Goal: Transaction & Acquisition: Purchase product/service

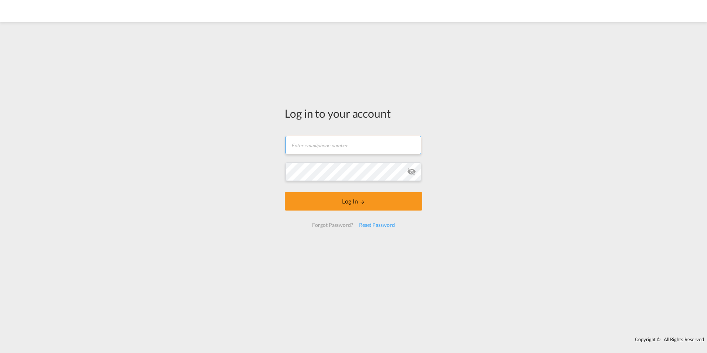
type input "[EMAIL_ADDRESS][DOMAIN_NAME]"
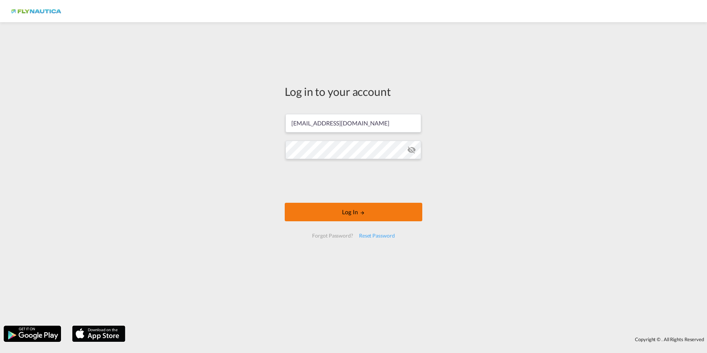
click at [315, 216] on button "Log In" at bounding box center [354, 212] width 138 height 18
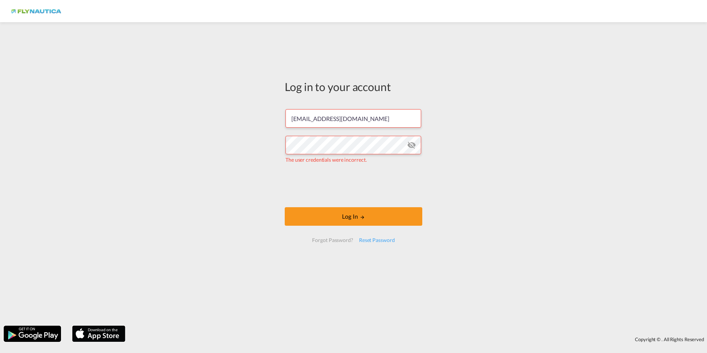
click at [412, 142] on md-icon "icon-eye-off" at bounding box center [411, 145] width 9 height 9
click at [370, 238] on div "Reset Password" at bounding box center [377, 239] width 42 height 13
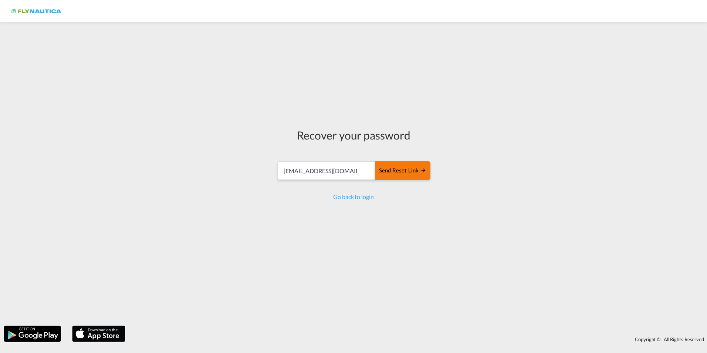
click at [404, 172] on div "Send reset link" at bounding box center [402, 170] width 47 height 9
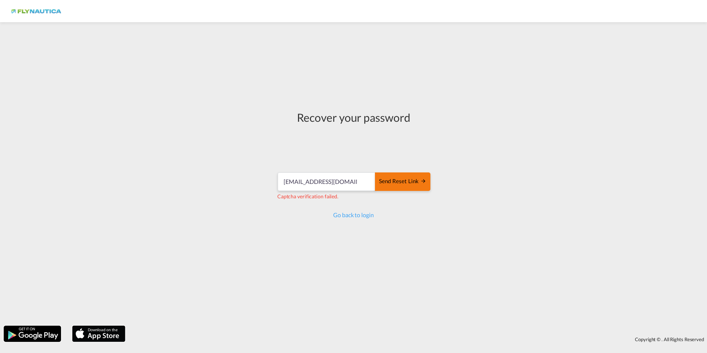
click at [402, 179] on div "Send reset link" at bounding box center [402, 181] width 47 height 9
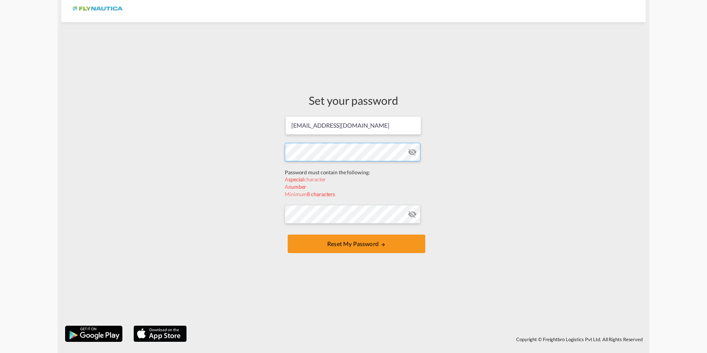
click at [311, 168] on form "[EMAIL_ADDRESS][DOMAIN_NAME] Password must contain the following: A special cha…" at bounding box center [354, 185] width 138 height 140
click at [226, 151] on div "Set your password [EMAIL_ADDRESS][DOMAIN_NAME] Password must contain the follow…" at bounding box center [353, 174] width 584 height 296
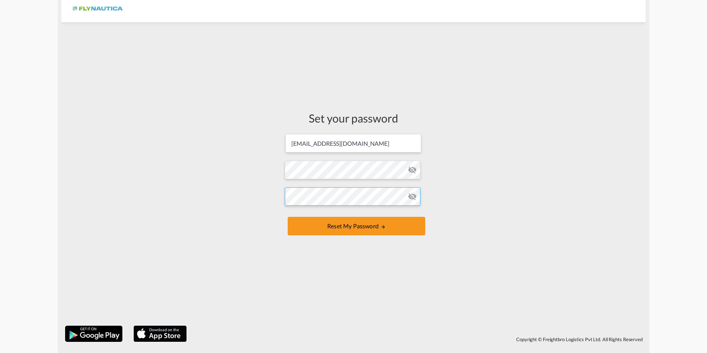
click at [288, 217] on button "Reset my password" at bounding box center [357, 226] width 138 height 18
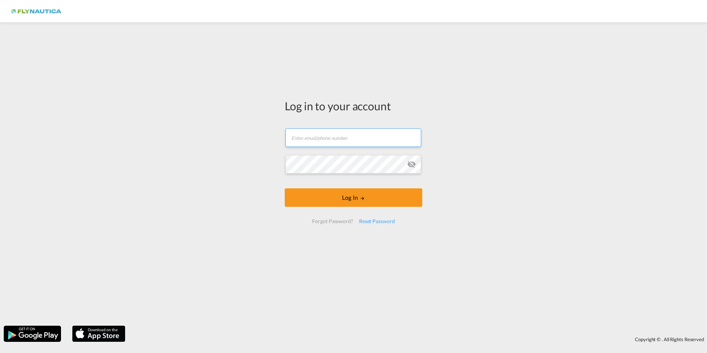
type input "[EMAIL_ADDRESS][DOMAIN_NAME]"
click at [315, 141] on input "[EMAIL_ADDRESS][DOMAIN_NAME]" at bounding box center [354, 137] width 136 height 18
click at [273, 142] on div "Log in to your account [EMAIL_ADDRESS][DOMAIN_NAME] Log In Forgot Password? Res…" at bounding box center [353, 174] width 707 height 296
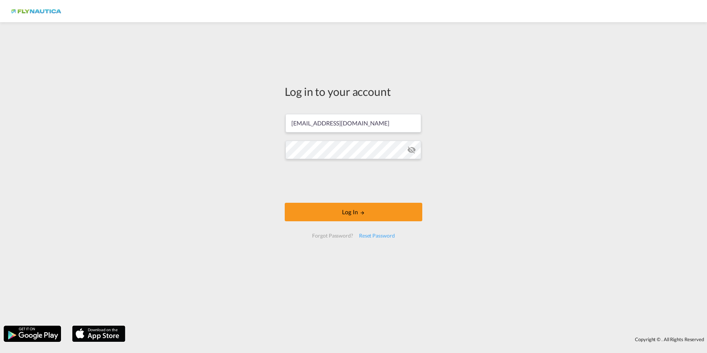
click at [0, 0] on div at bounding box center [0, 0] width 0 height 0
click at [250, 145] on div "Log in to your account [EMAIL_ADDRESS][DOMAIN_NAME] Log In Forgot Password? Res…" at bounding box center [353, 174] width 707 height 296
click at [412, 146] on md-icon "icon-eye-off" at bounding box center [411, 149] width 9 height 9
click at [214, 152] on div "Log in to your account [EMAIL_ADDRESS][DOMAIN_NAME] Log In Forgot Password? Res…" at bounding box center [353, 174] width 707 height 296
click at [213, 152] on div "Log in to your account [EMAIL_ADDRESS][DOMAIN_NAME] Log In Forgot Password? Res…" at bounding box center [353, 174] width 707 height 296
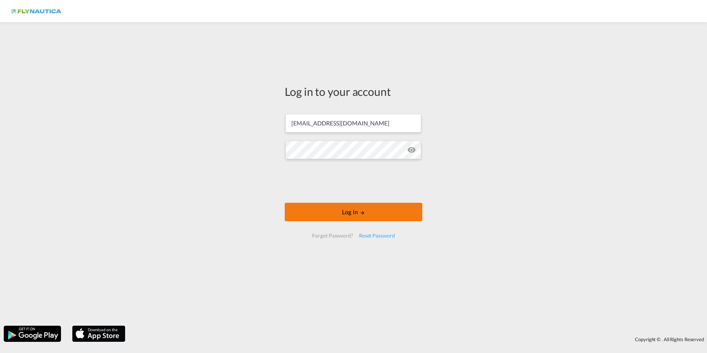
click at [307, 205] on button "Log In" at bounding box center [354, 212] width 138 height 18
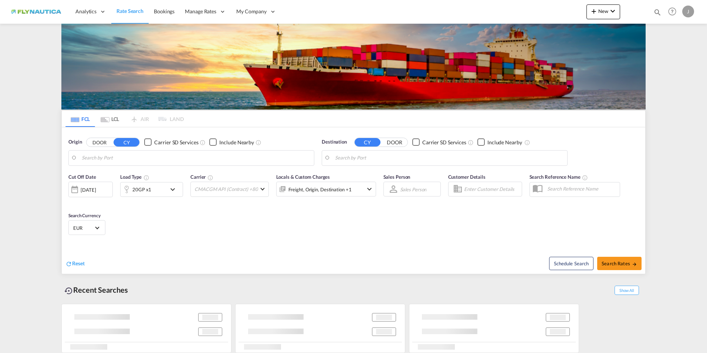
type input "[GEOGRAPHIC_DATA], DEBRV"
type input "[GEOGRAPHIC_DATA], MXVER"
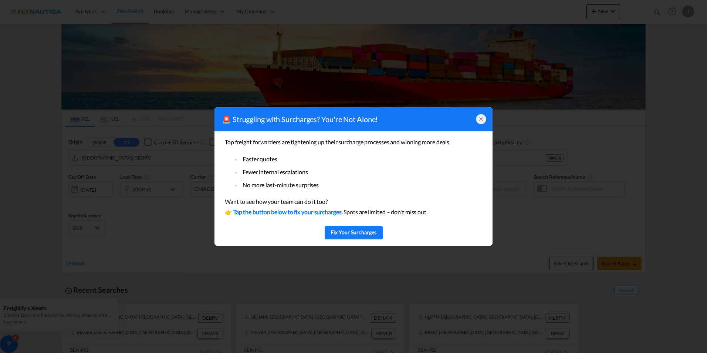
click at [479, 121] on icon at bounding box center [481, 119] width 6 height 6
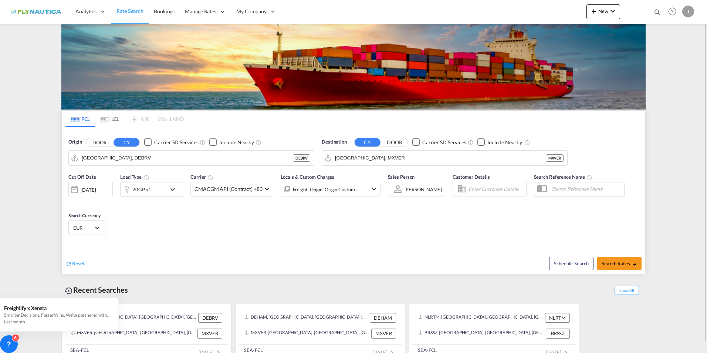
click at [169, 186] on md-icon "icon-chevron-down" at bounding box center [174, 189] width 13 height 9
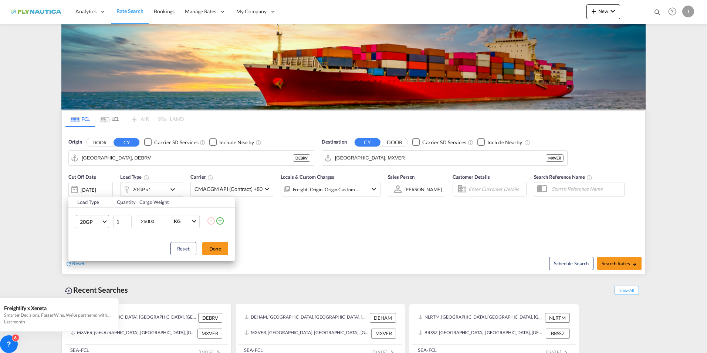
click at [107, 221] on md-select-value "20GP" at bounding box center [94, 221] width 30 height 13
click at [94, 277] on md-option "20RE" at bounding box center [99, 278] width 50 height 18
click at [209, 247] on button "Done" at bounding box center [215, 248] width 26 height 13
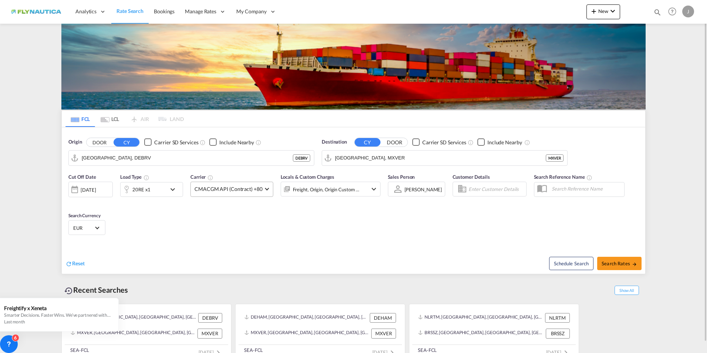
click at [220, 193] on md-select-value "CMACGM API (Contract) +80" at bounding box center [232, 189] width 82 height 14
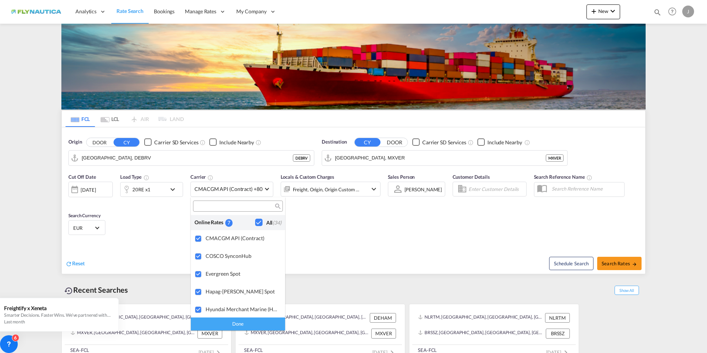
click at [330, 227] on md-backdrop at bounding box center [353, 176] width 707 height 353
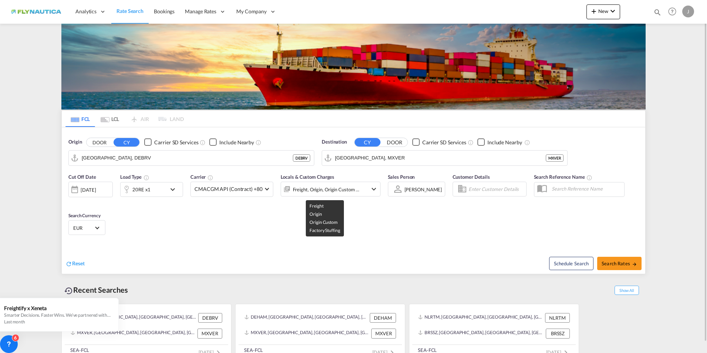
click at [338, 193] on div "Freight, Origin, Origin Custom +1" at bounding box center [326, 189] width 67 height 10
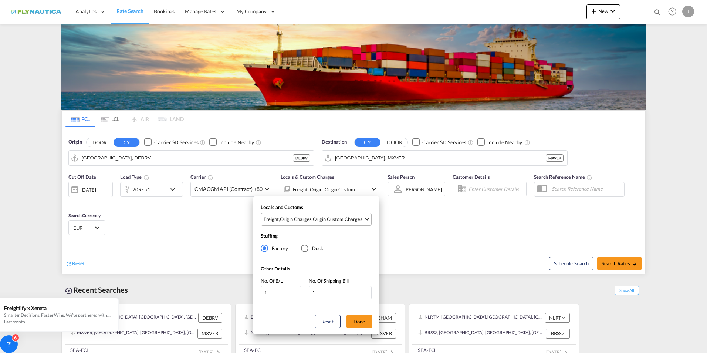
click at [330, 216] on div "Origin Custom Charges" at bounding box center [338, 219] width 50 height 7
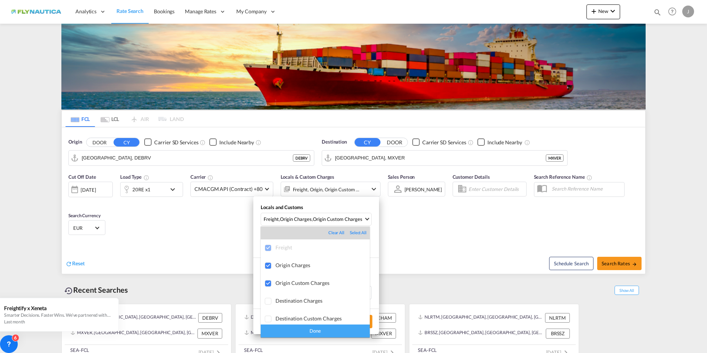
click at [156, 156] on md-backdrop at bounding box center [353, 176] width 707 height 353
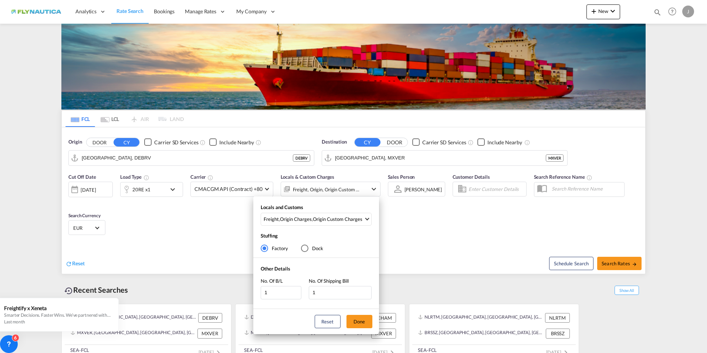
click at [148, 158] on div "Locals and Customs Freight , Origin Charges , Origin Custom Charges Stuffing Fa…" at bounding box center [353, 176] width 707 height 353
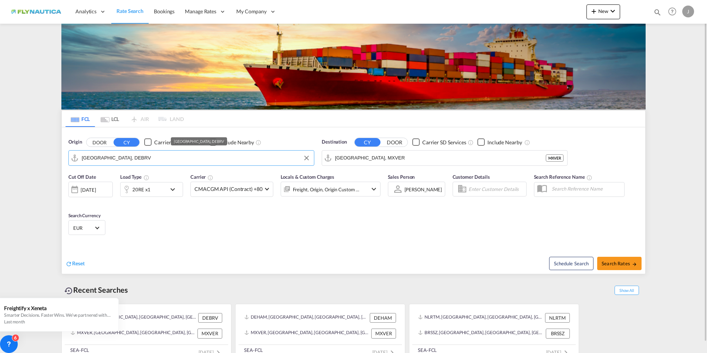
click at [148, 156] on input "Bremerhaven, DEBRV" at bounding box center [196, 157] width 229 height 11
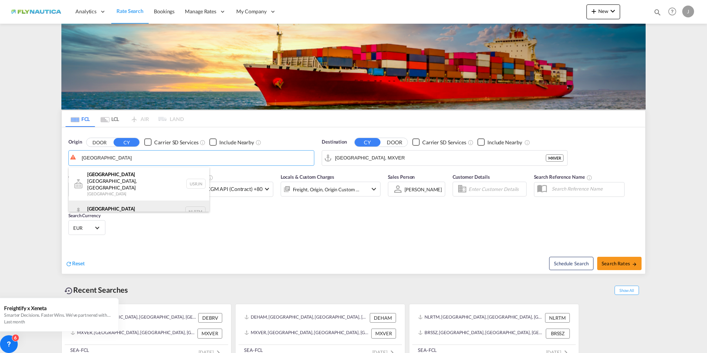
click at [114, 200] on div "Rotterdam Netherlands NLRTM" at bounding box center [139, 211] width 141 height 22
type input "Rotterdam, NLRTM"
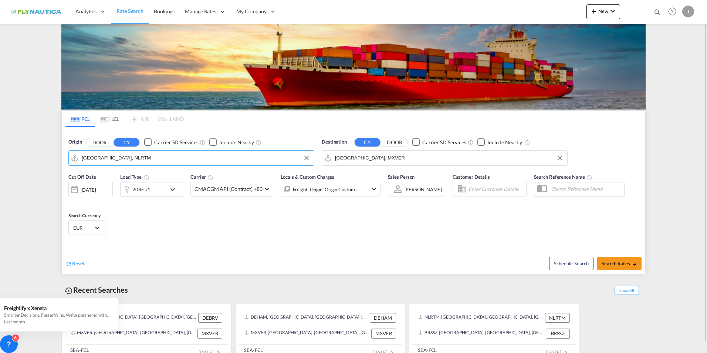
click at [374, 156] on input "Veracruz, MXVER" at bounding box center [449, 157] width 229 height 11
click at [372, 174] on div "Jebel Ali United Arab Emirates AEJEA" at bounding box center [392, 178] width 141 height 22
type input "Jebel Ali, AEJEA"
click at [308, 185] on div "Freight, Origin, Origin Custom +1" at bounding box center [326, 189] width 67 height 10
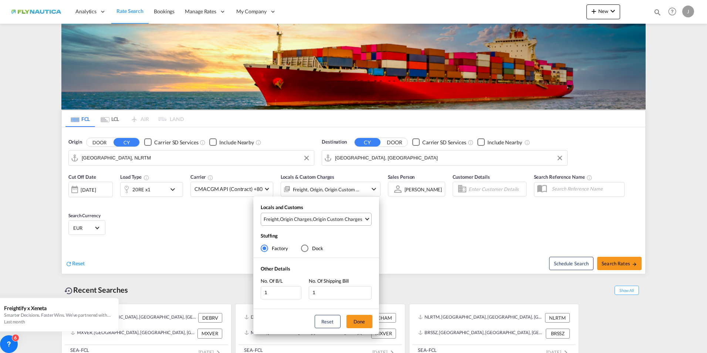
click at [296, 219] on div "Origin Charges" at bounding box center [296, 219] width 32 height 7
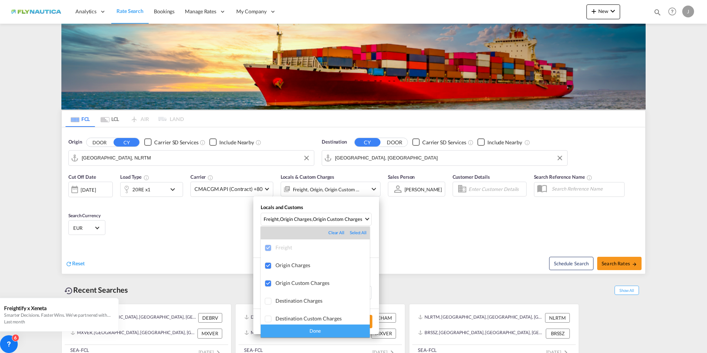
click at [513, 241] on md-backdrop at bounding box center [353, 176] width 707 height 353
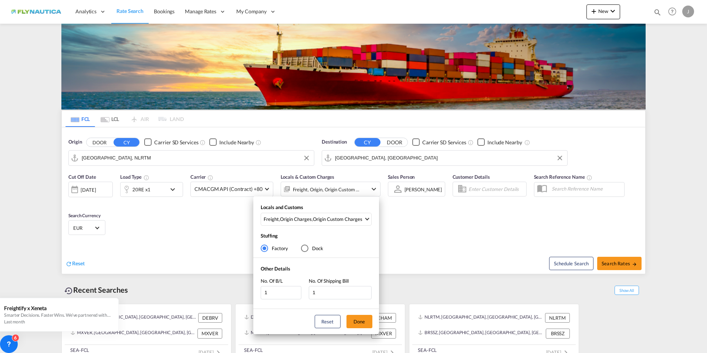
click at [636, 258] on div "Locals and Customs Freight , Origin Charges , Origin Custom Charges Stuffing Fa…" at bounding box center [353, 176] width 707 height 353
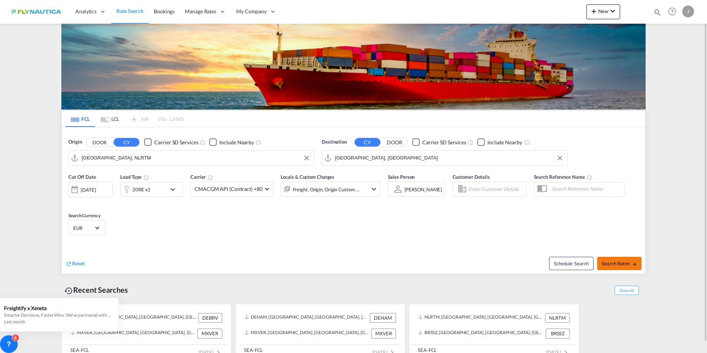
click at [636, 258] on button "Search Rates" at bounding box center [619, 263] width 44 height 13
type input "NLRTM to AEJEA / 11 Aug 2025"
